Goal: Browse casually

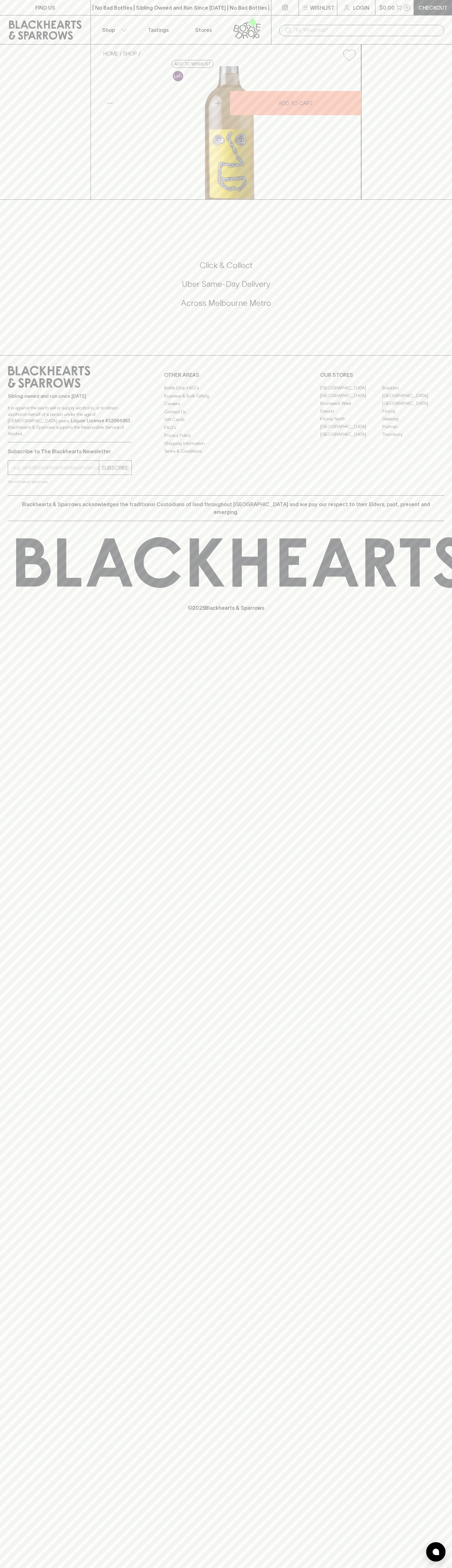
click at [410, 18] on div "​" at bounding box center [361, 30] width 181 height 29
click at [425, 1435] on div "FIND US | No Bad Bottles | Sibling Owned and Run Since 2006 | No Bad Bottles | …" at bounding box center [226, 784] width 452 height 1568
click at [371, 1567] on html "FIND US | No Bad Bottles | Sibling Owned and Run Since 2006 | No Bad Bottles | …" at bounding box center [226, 784] width 452 height 1568
click at [26, 1342] on div "FIND US | No Bad Bottles | Sibling Owned and Run Since 2006 | No Bad Bottles | …" at bounding box center [226, 784] width 452 height 1568
